Goal: Transaction & Acquisition: Subscribe to service/newsletter

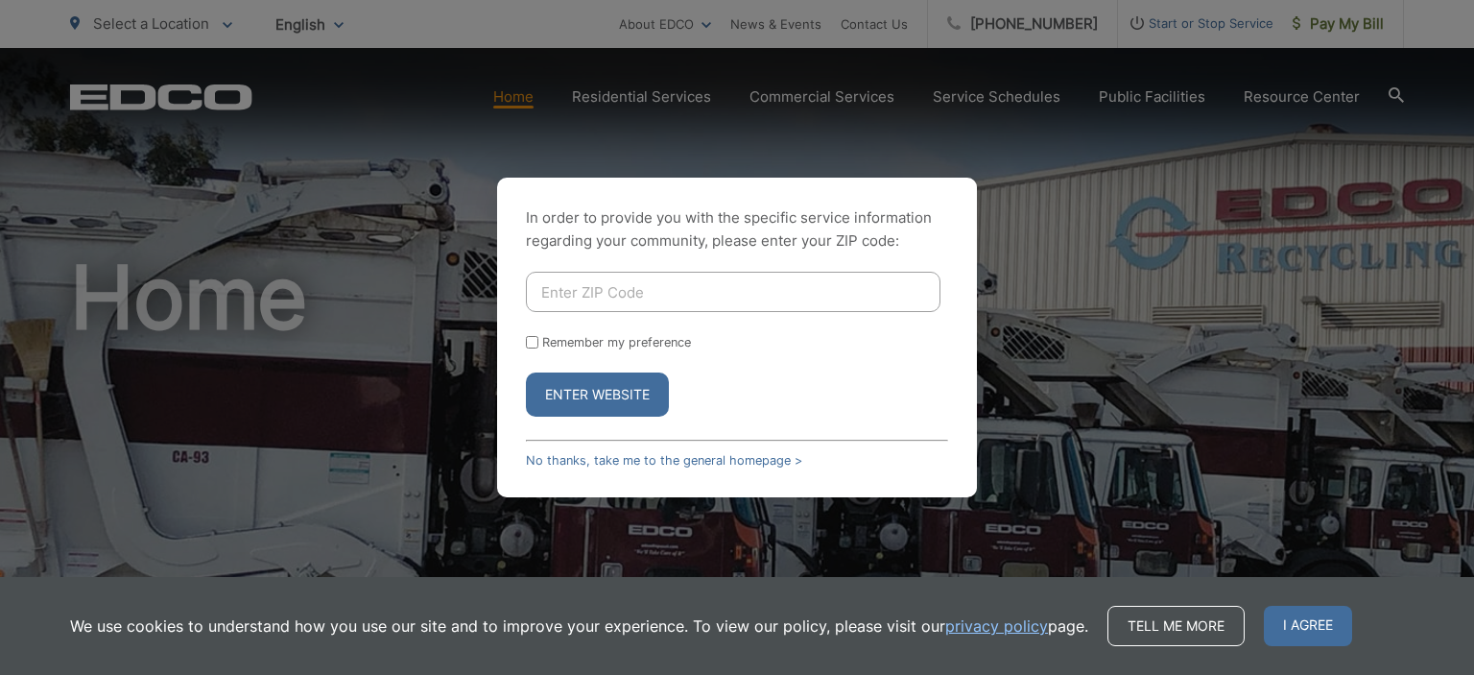
click at [633, 295] on input "Enter ZIP Code" at bounding box center [733, 292] width 415 height 40
type input "92078"
click at [526, 372] on button "Enter Website" at bounding box center [597, 394] width 143 height 44
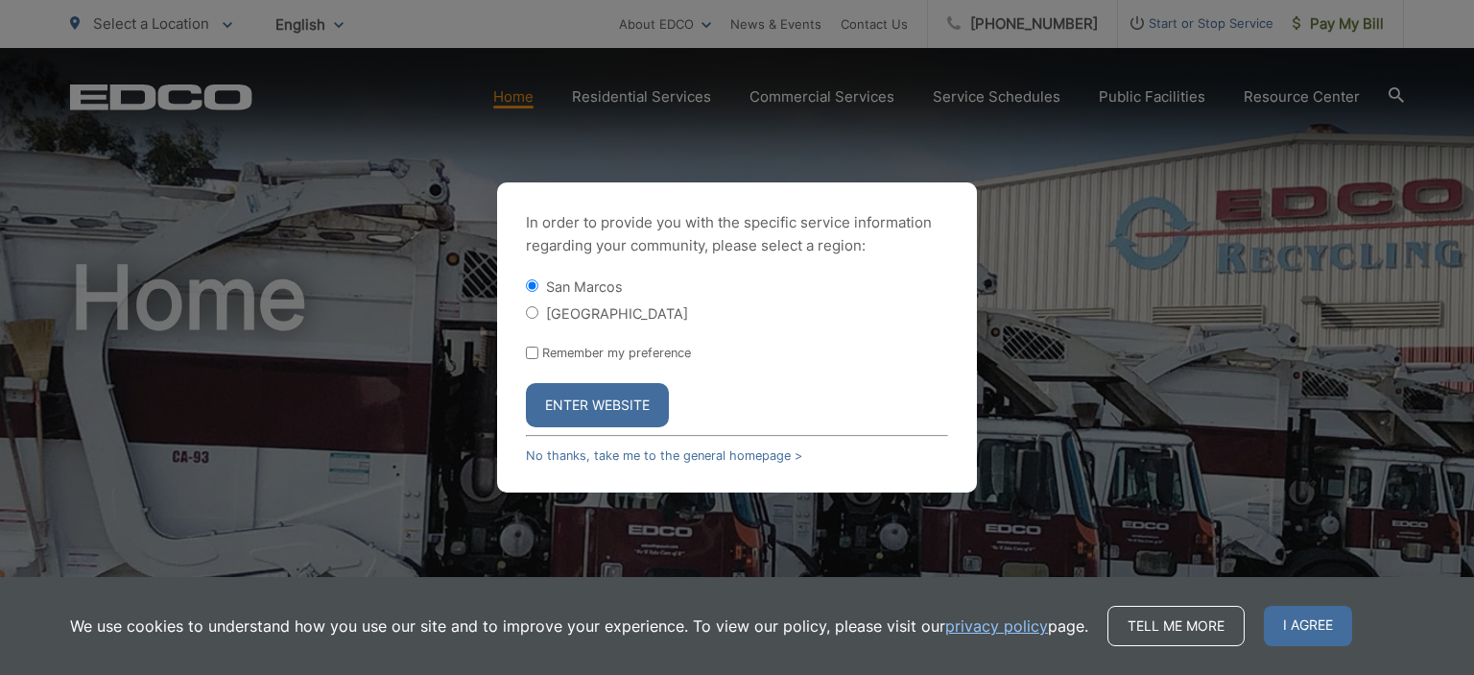
click at [603, 406] on button "Enter Website" at bounding box center [597, 405] width 143 height 44
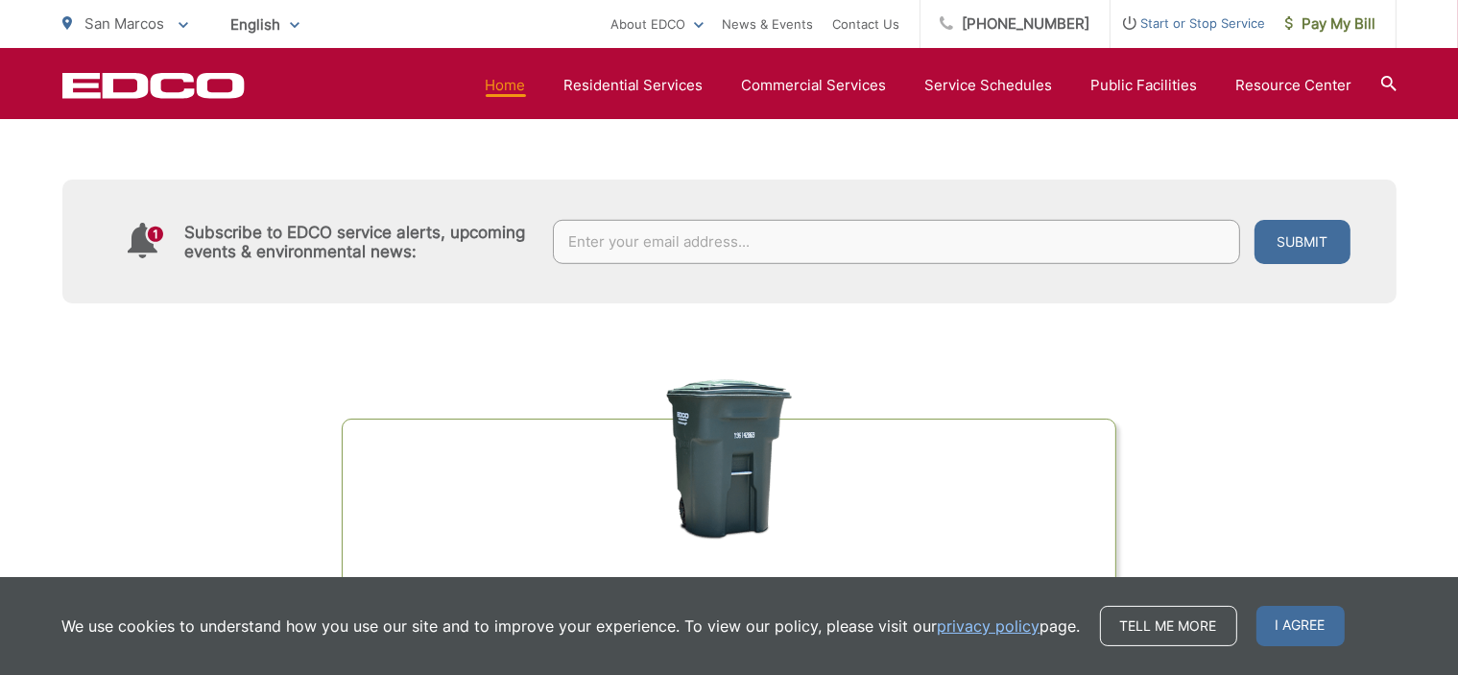
scroll to position [768, 0]
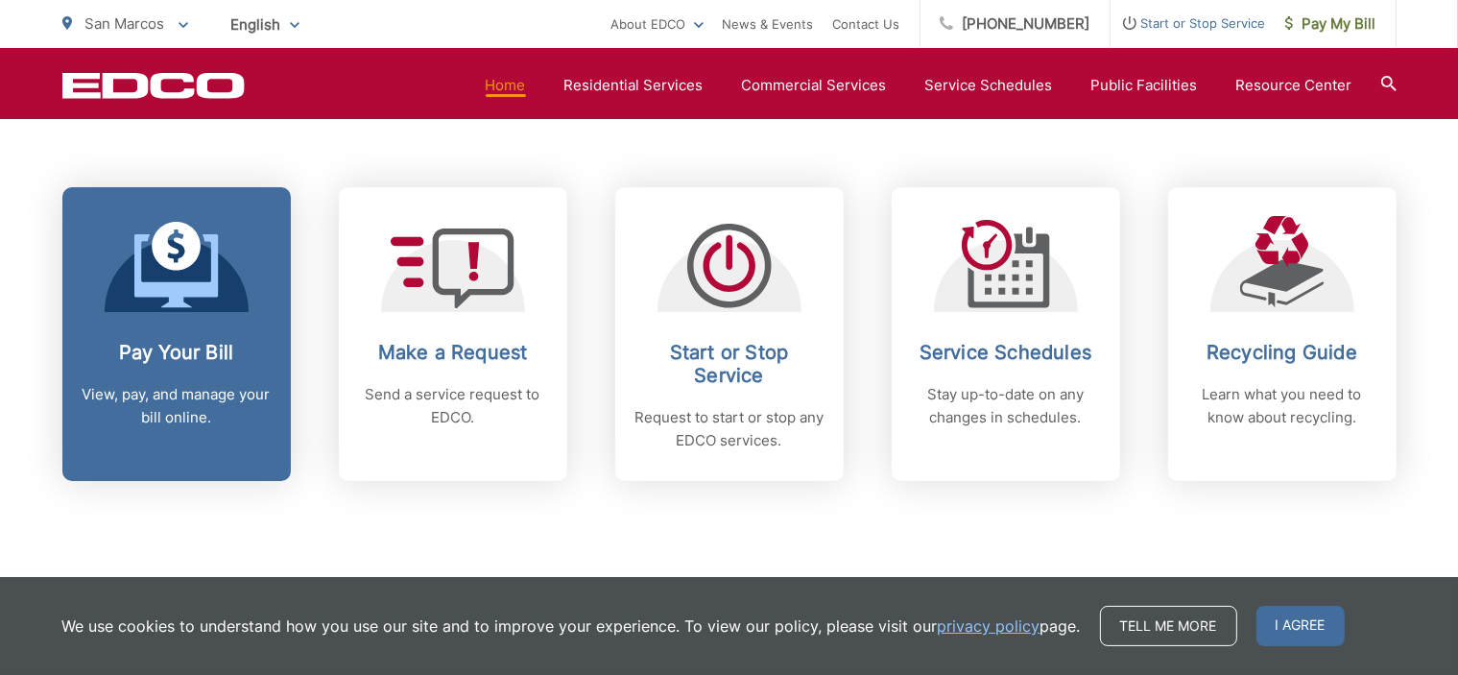
click at [201, 358] on h2 "Pay Your Bill" at bounding box center [177, 352] width 190 height 23
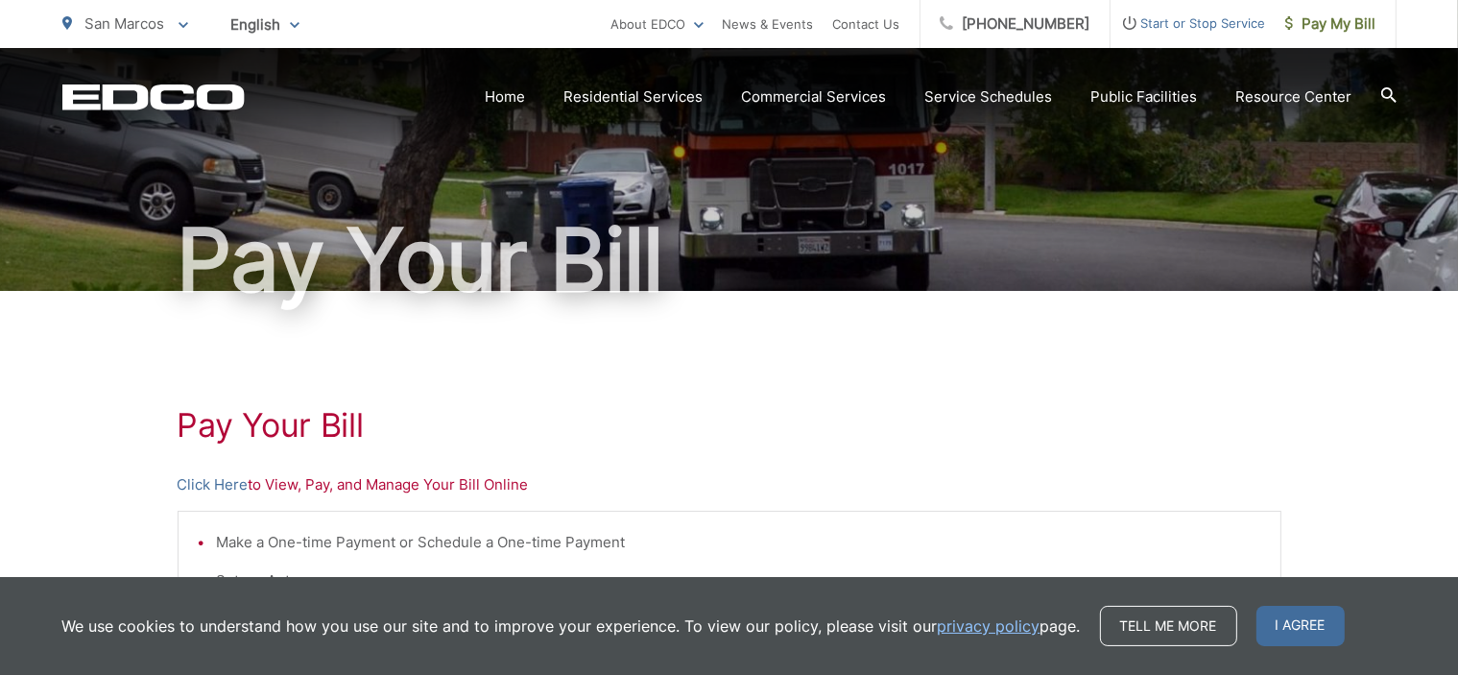
scroll to position [192, 0]
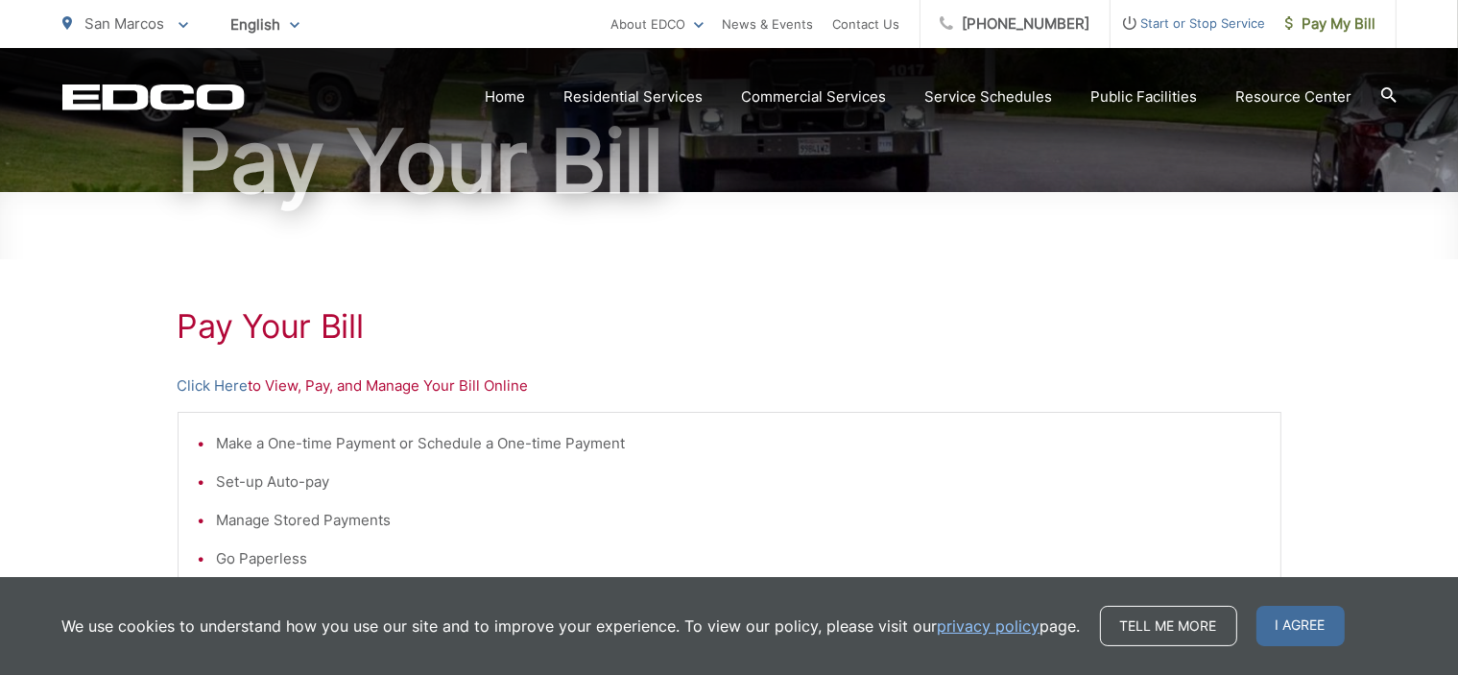
click at [308, 332] on h1 "Pay Your Bill" at bounding box center [729, 326] width 1103 height 38
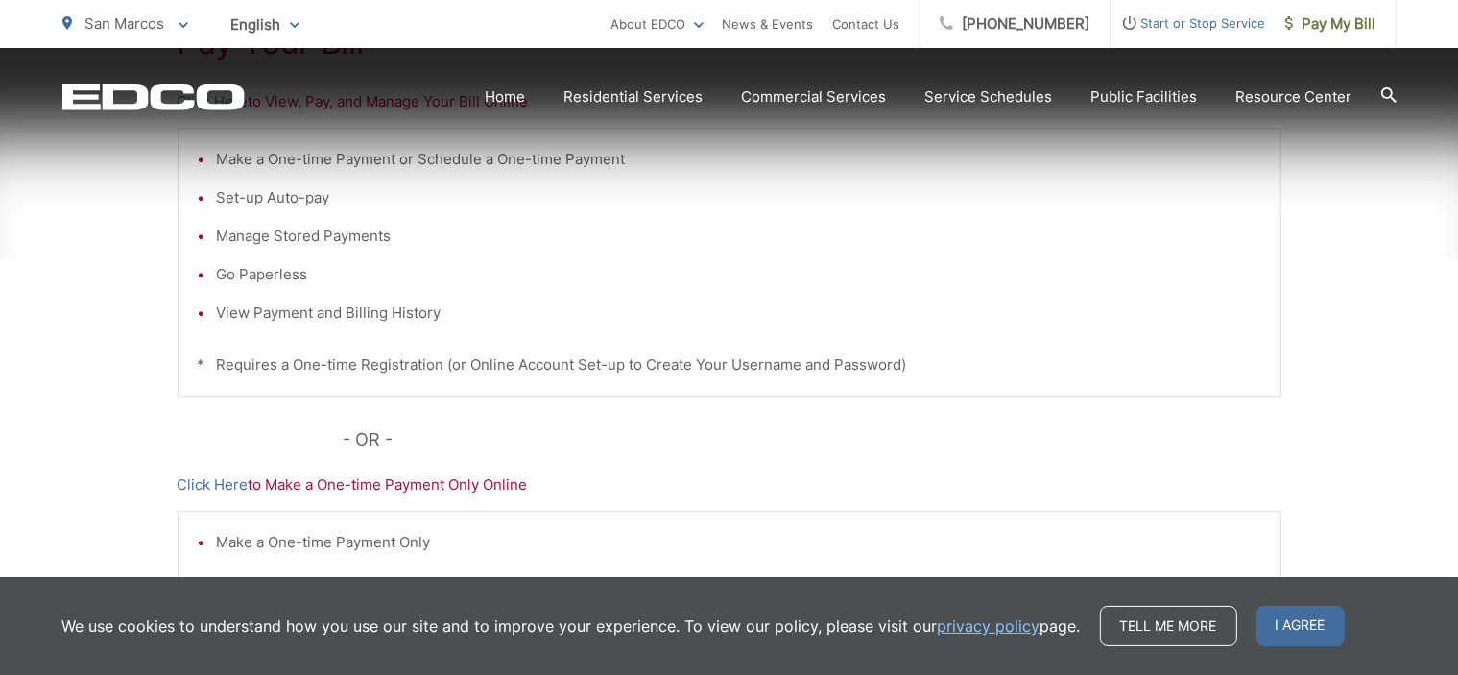
scroll to position [480, 0]
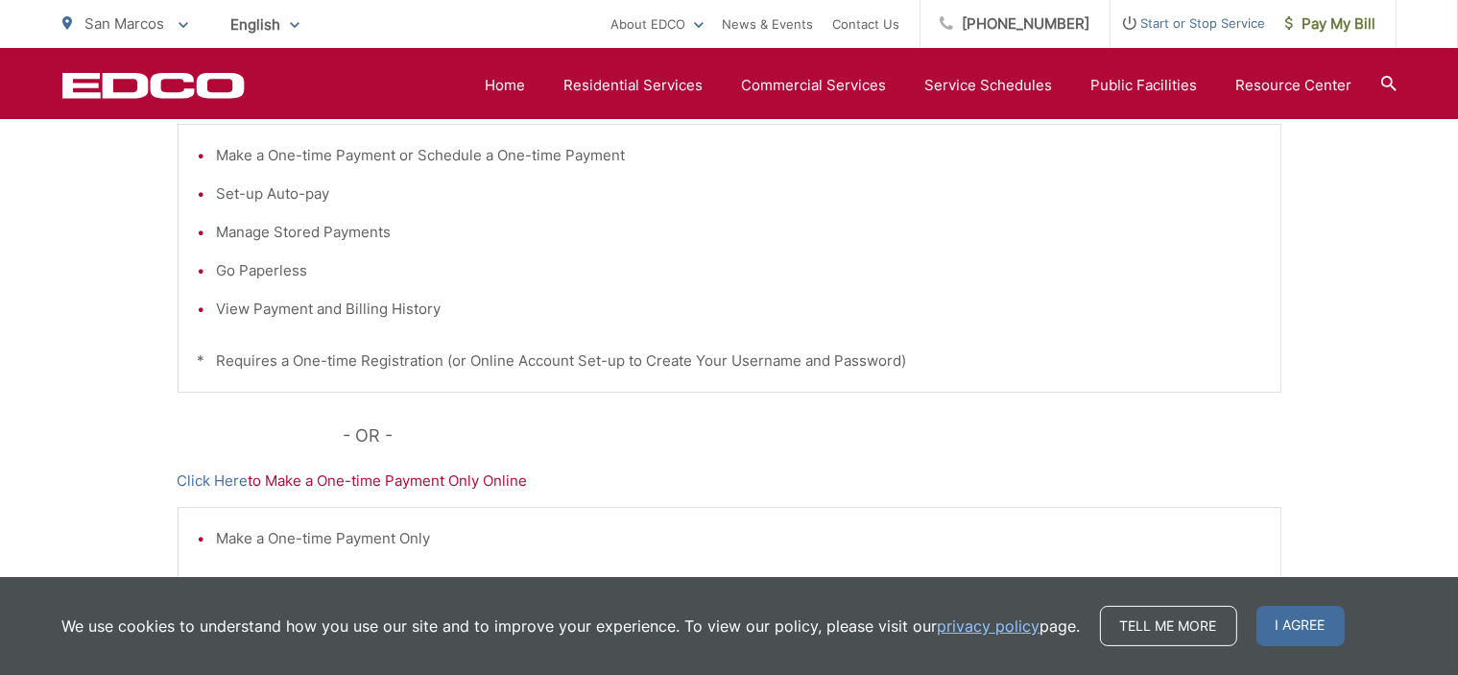
click at [287, 191] on li "Set-up Auto-pay" at bounding box center [739, 193] width 1044 height 23
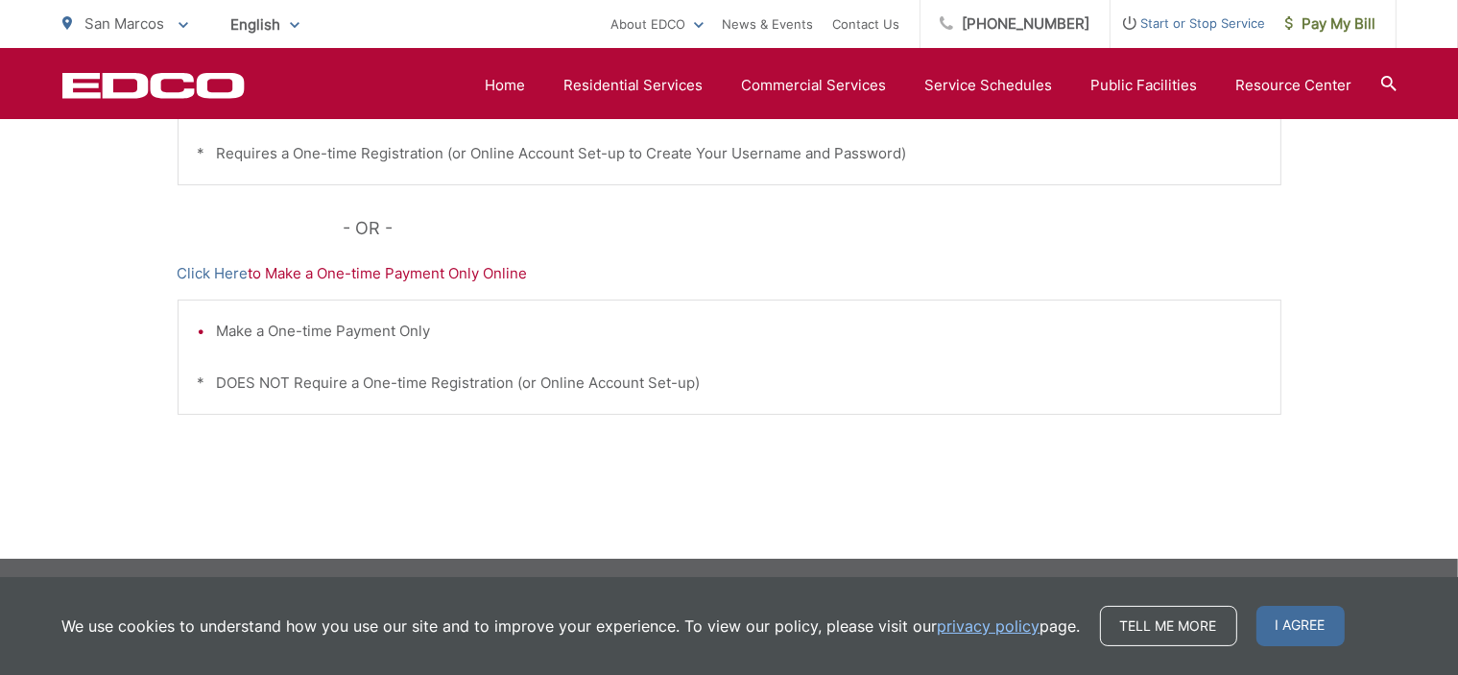
scroll to position [689, 0]
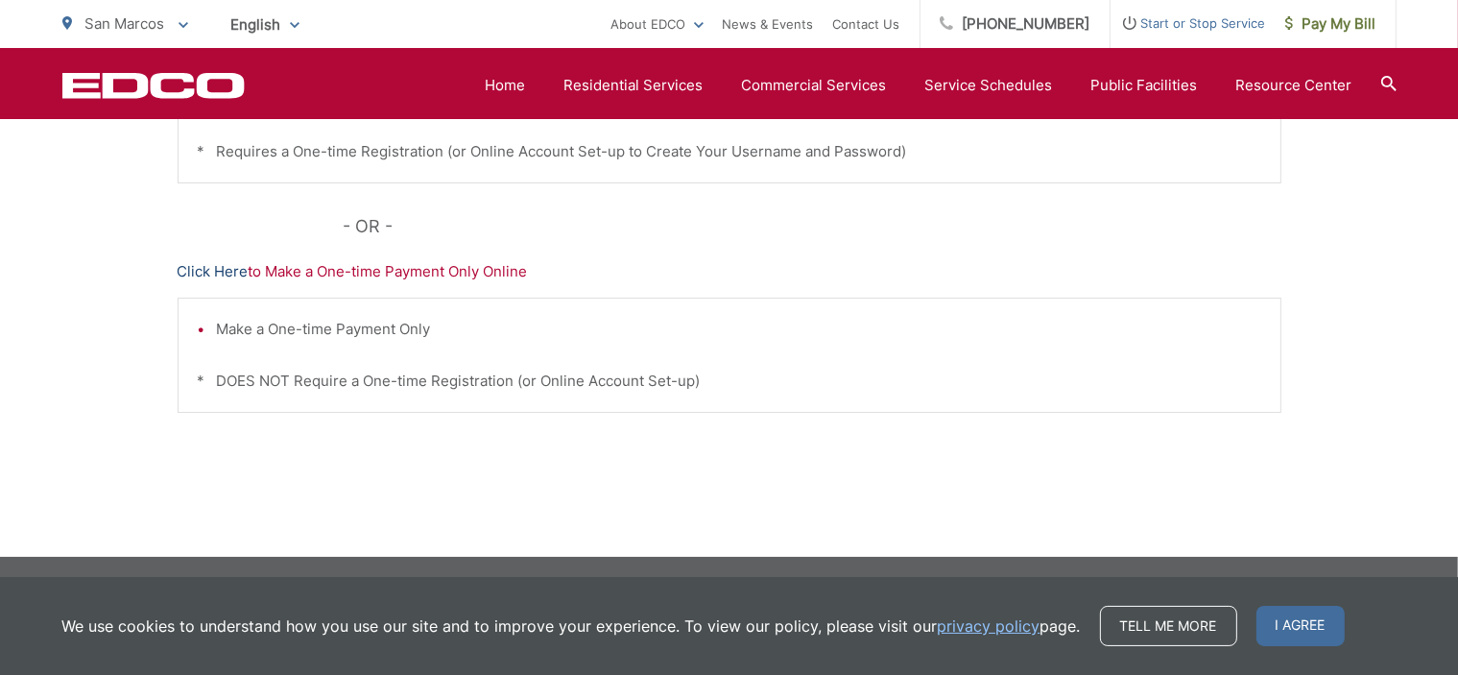
click at [235, 273] on link "Click Here" at bounding box center [213, 271] width 71 height 23
